Goal: Task Accomplishment & Management: Use online tool/utility

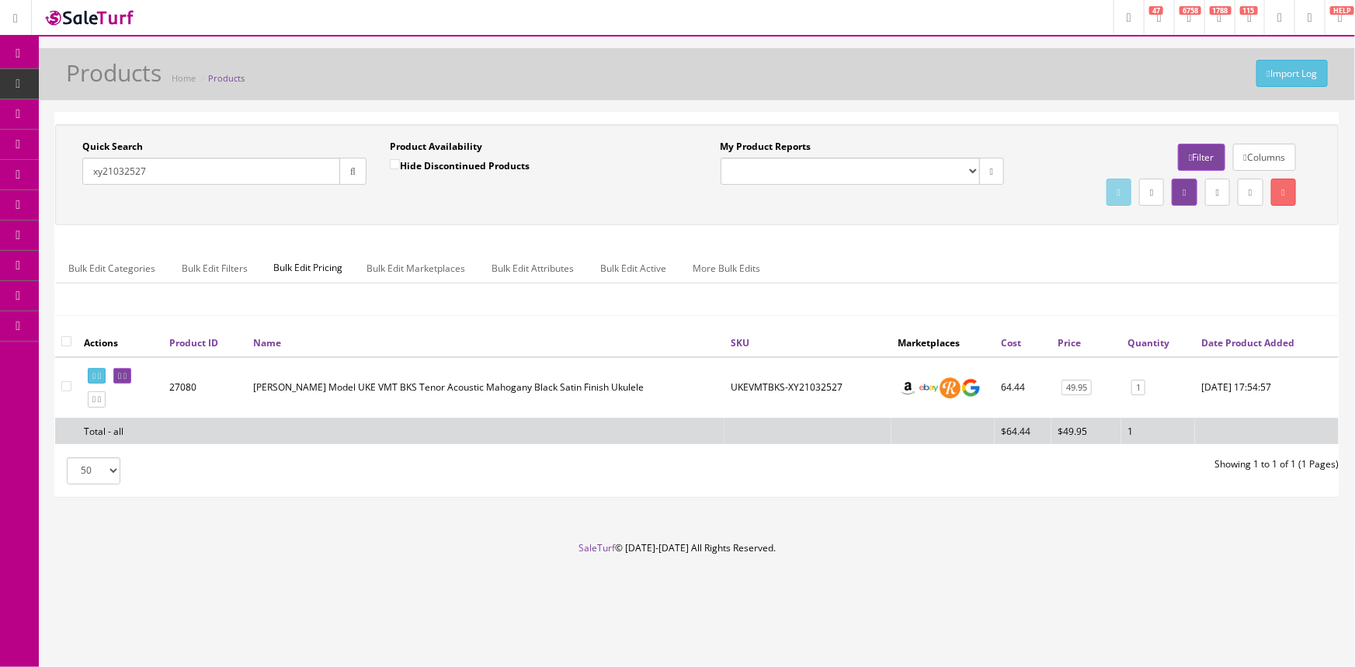
click at [201, 175] on input "xy21032527" at bounding box center [211, 171] width 258 height 27
type input "x"
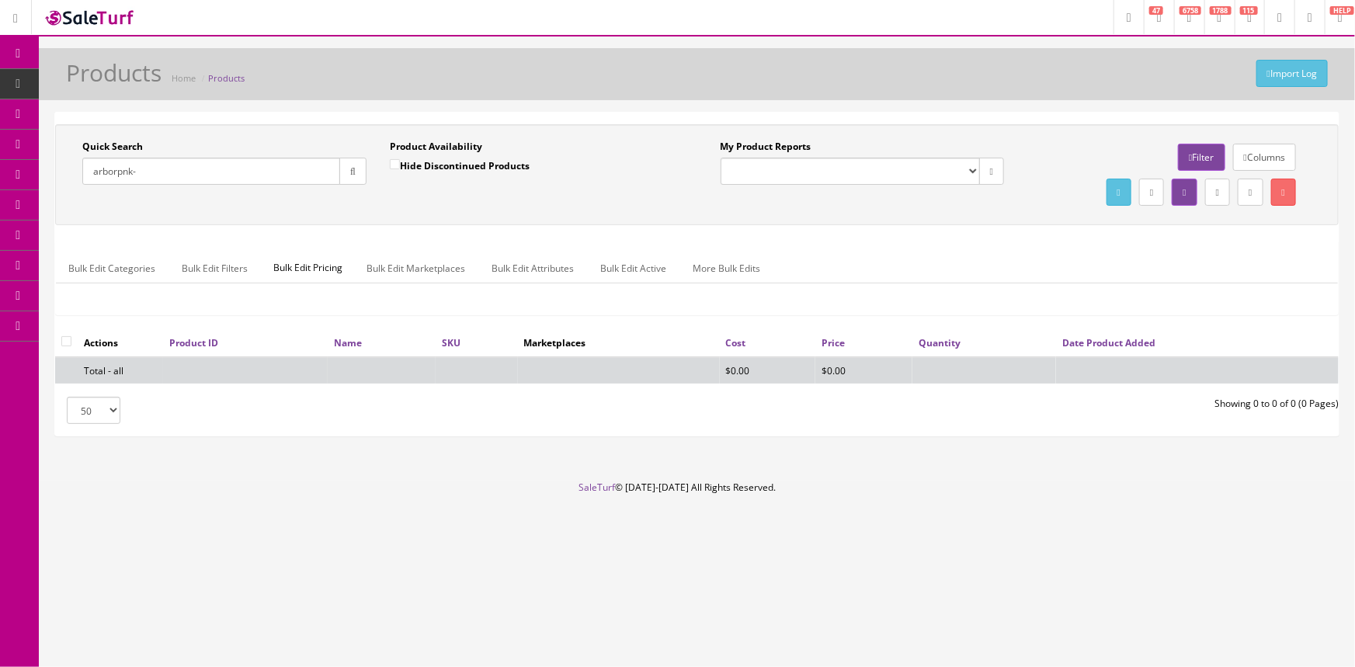
type input "arborpnk-"
click at [393, 159] on input "Hide Discontinued Products" at bounding box center [395, 164] width 10 height 10
checkbox input "false"
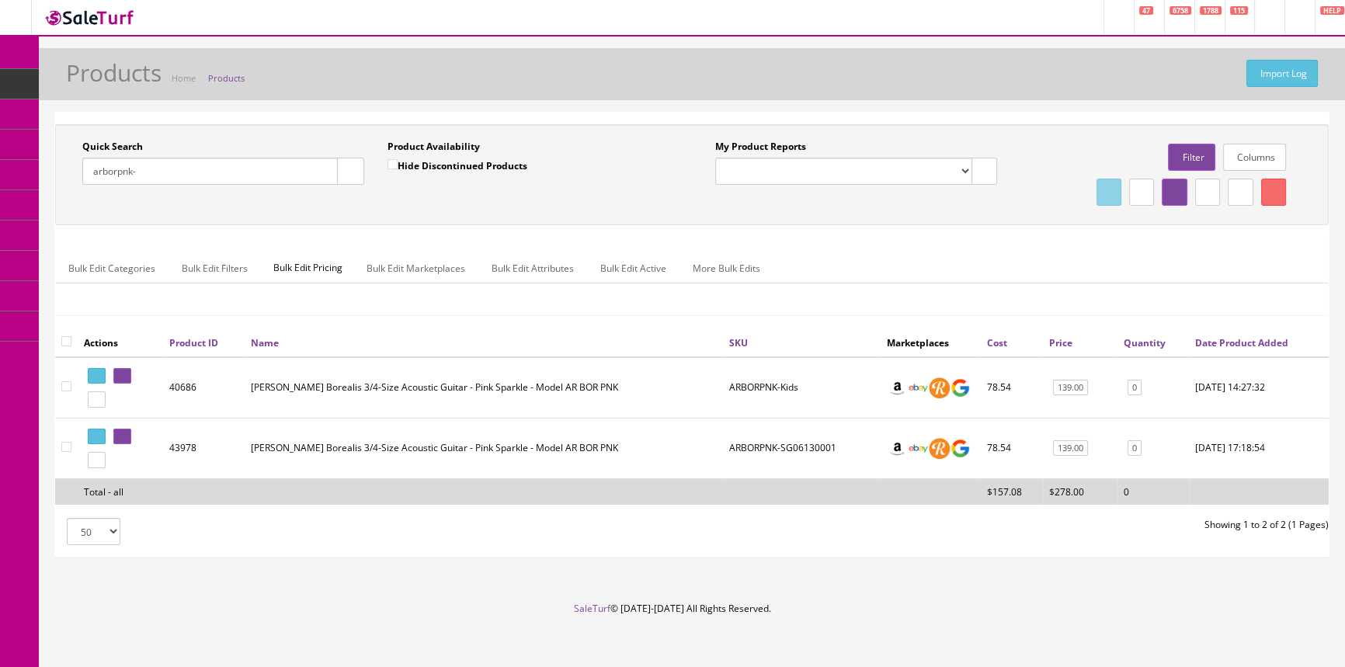
click at [148, 137] on link "POS Console" at bounding box center [120, 145] width 163 height 30
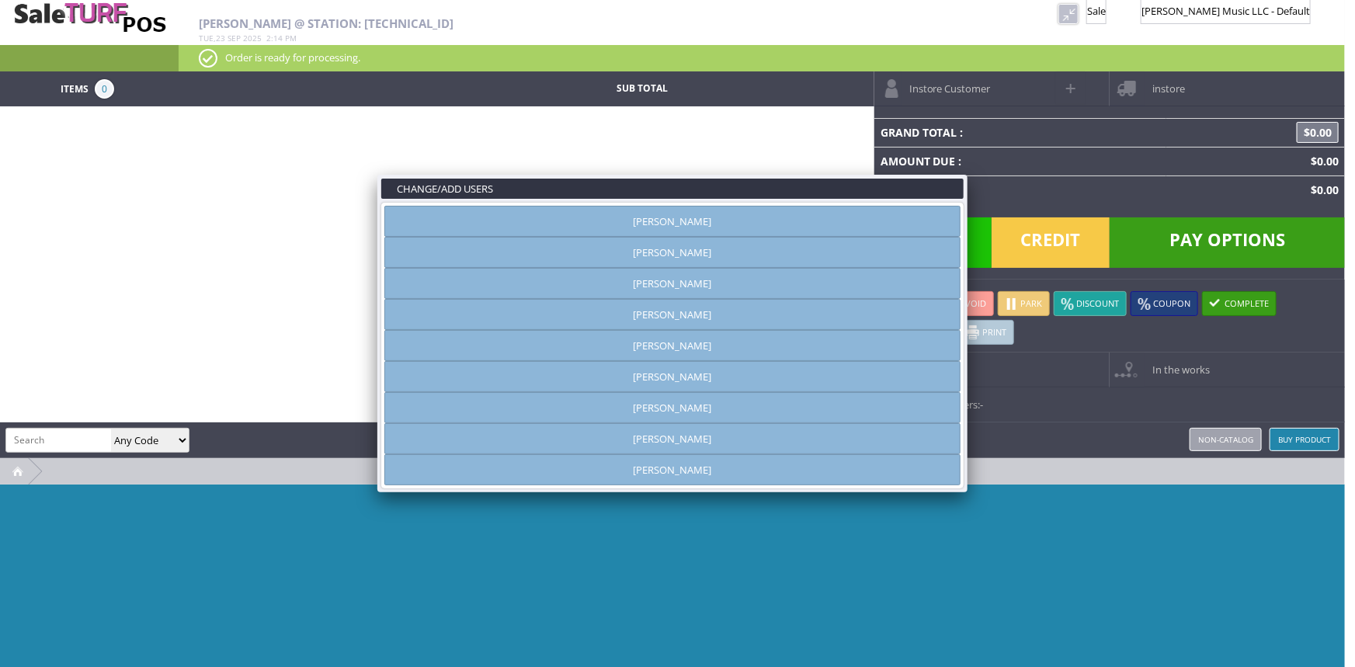
type input "[PERSON_NAME]"
click at [716, 221] on link "[PERSON_NAME]" at bounding box center [672, 221] width 576 height 31
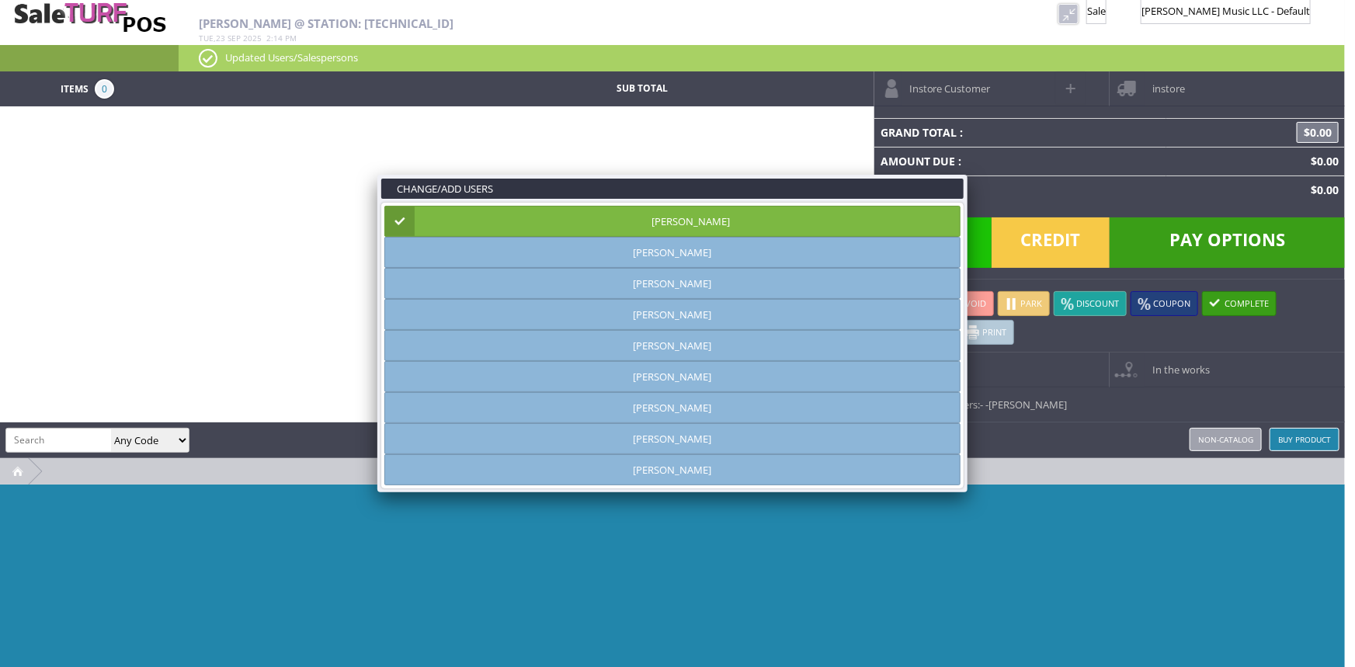
click at [971, 171] on link at bounding box center [967, 175] width 28 height 28
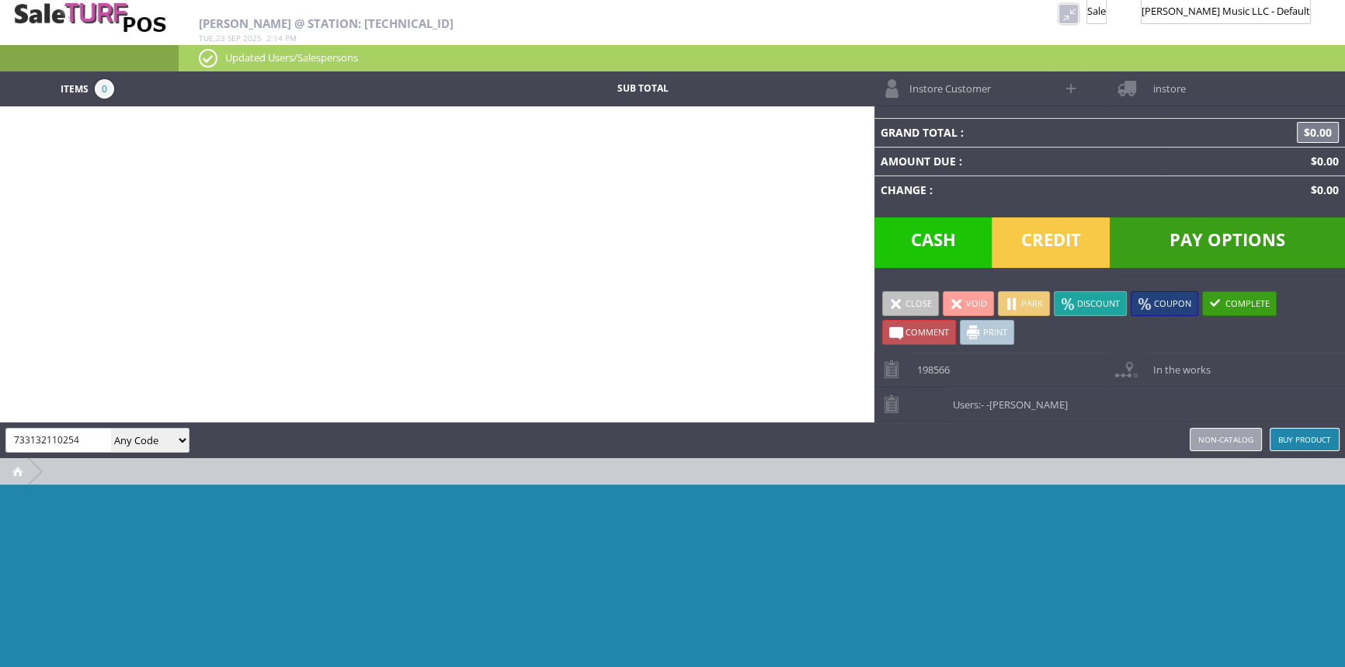
type input "733132110254"
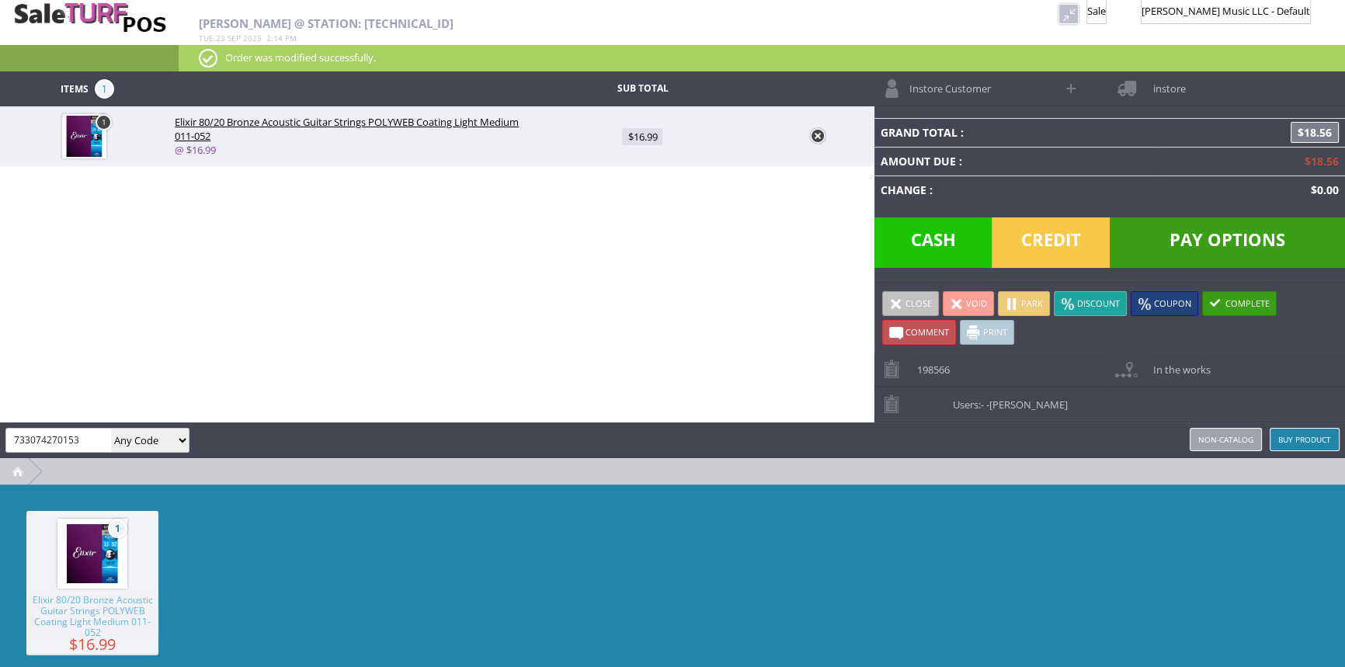
type input "733074270153"
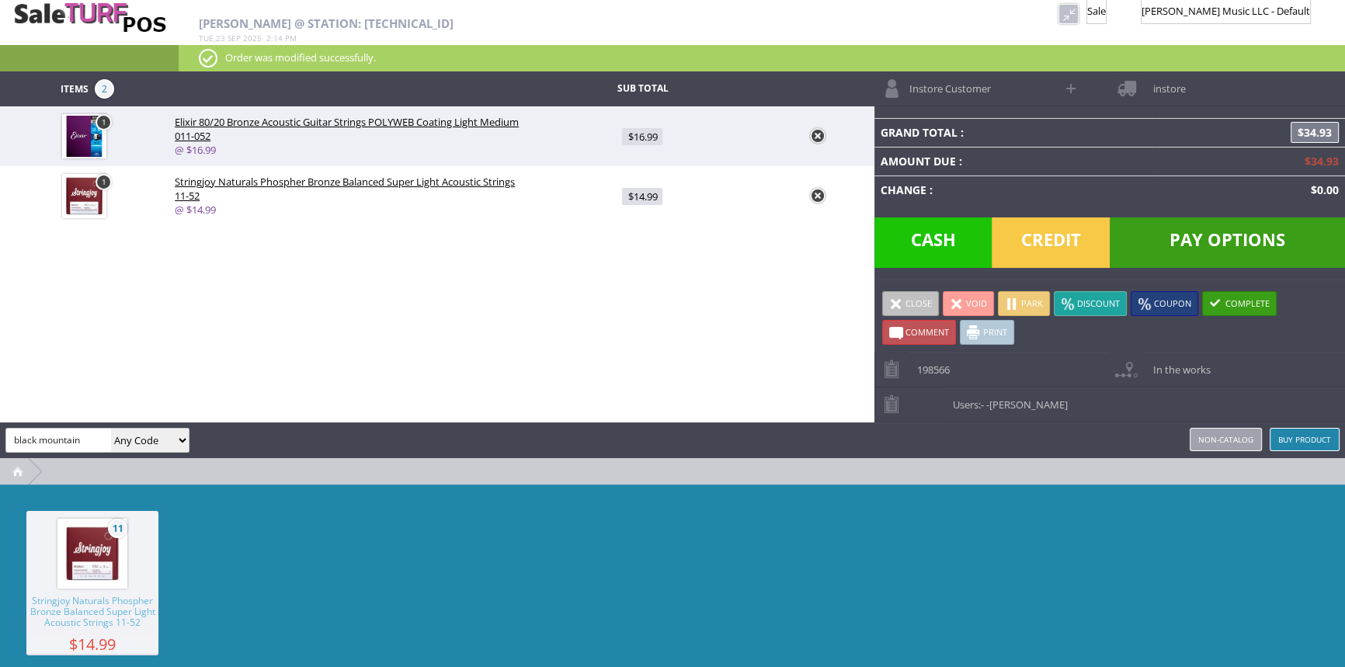
type input "black mountain"
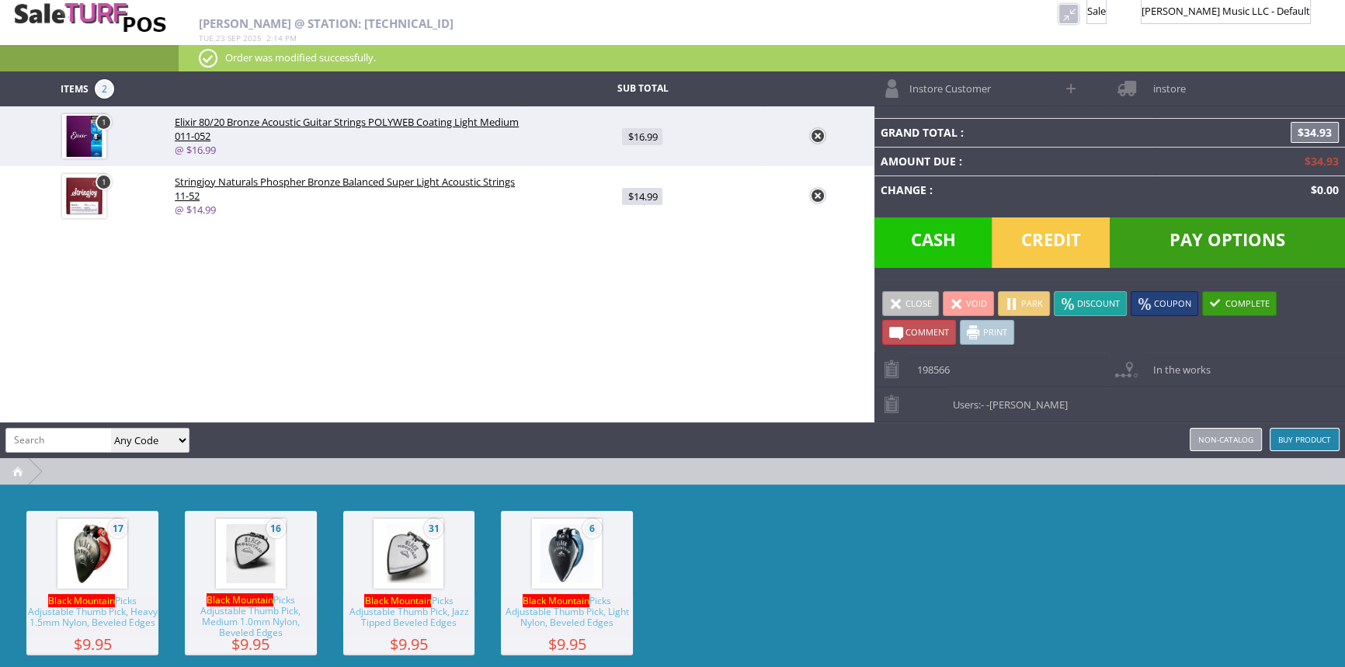
click at [557, 554] on img at bounding box center [566, 553] width 59 height 59
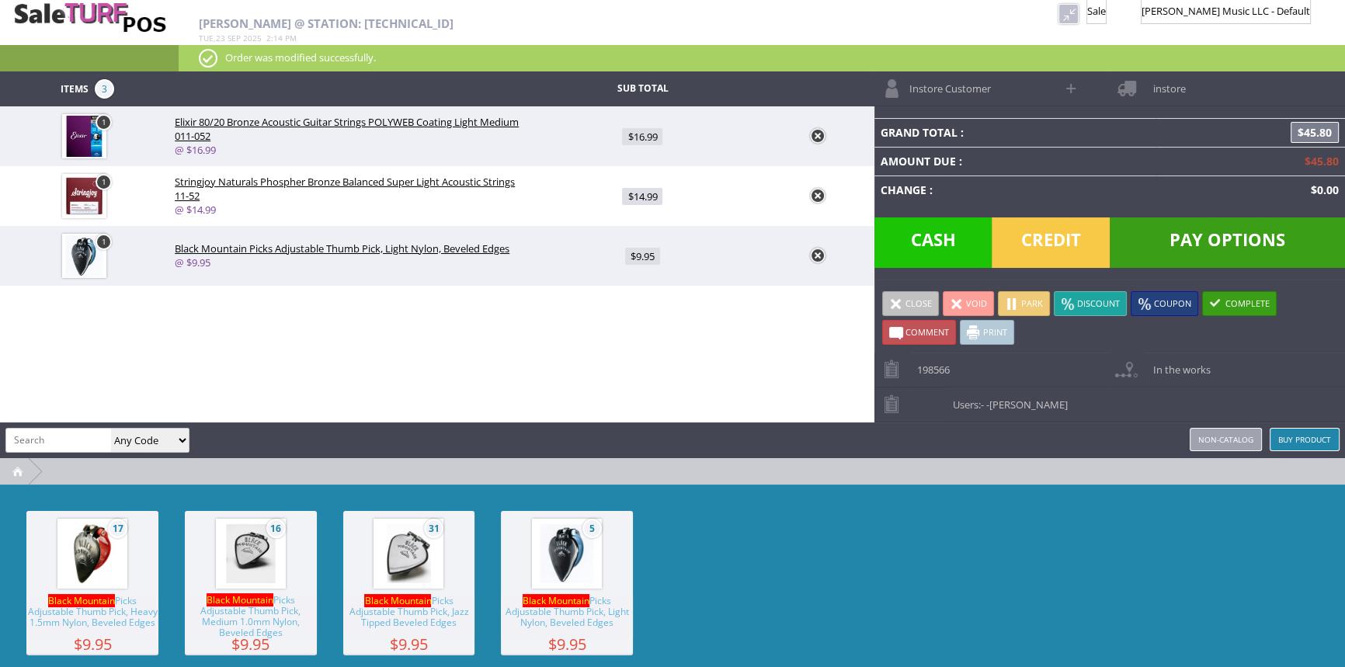
click at [1063, 236] on span "Credit" at bounding box center [1050, 242] width 118 height 50
